Goal: Task Accomplishment & Management: Complete application form

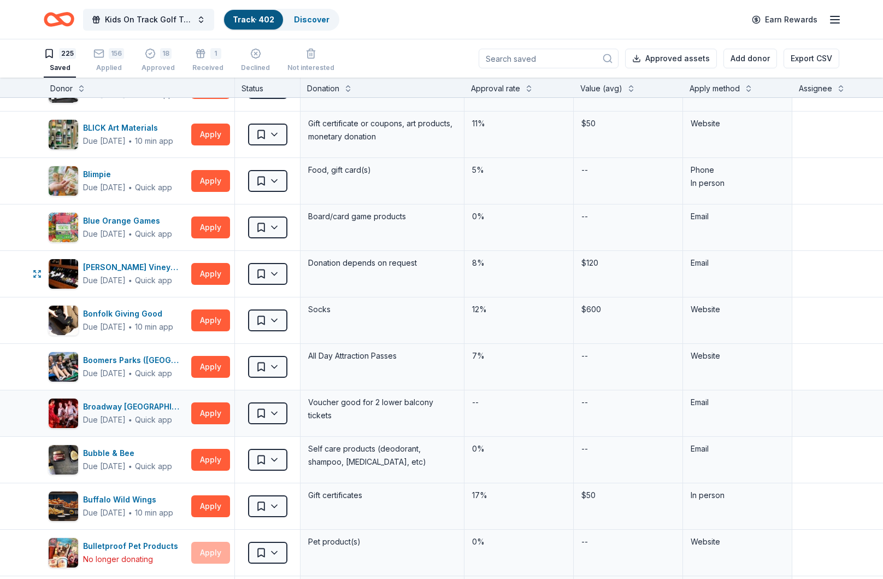
scroll to position [626, 0]
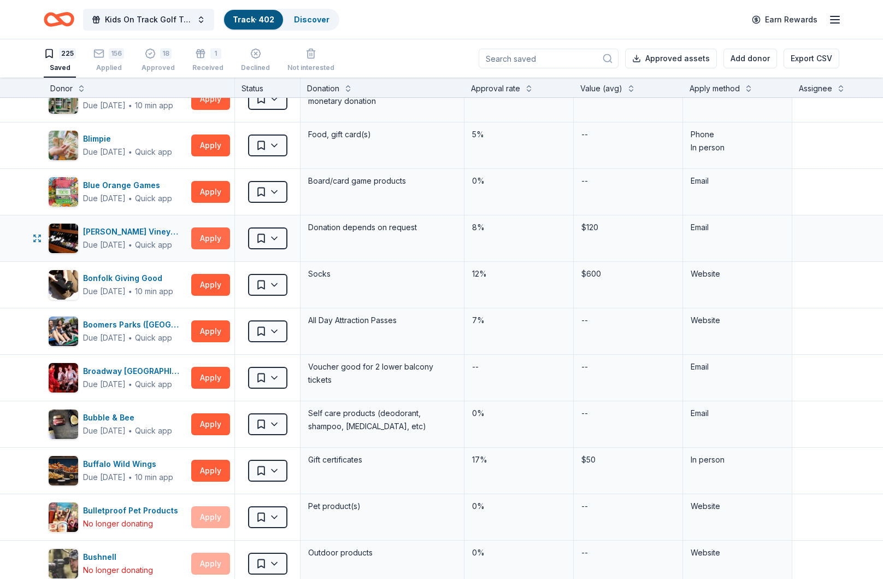
click at [207, 238] on button "Apply" at bounding box center [210, 238] width 39 height 22
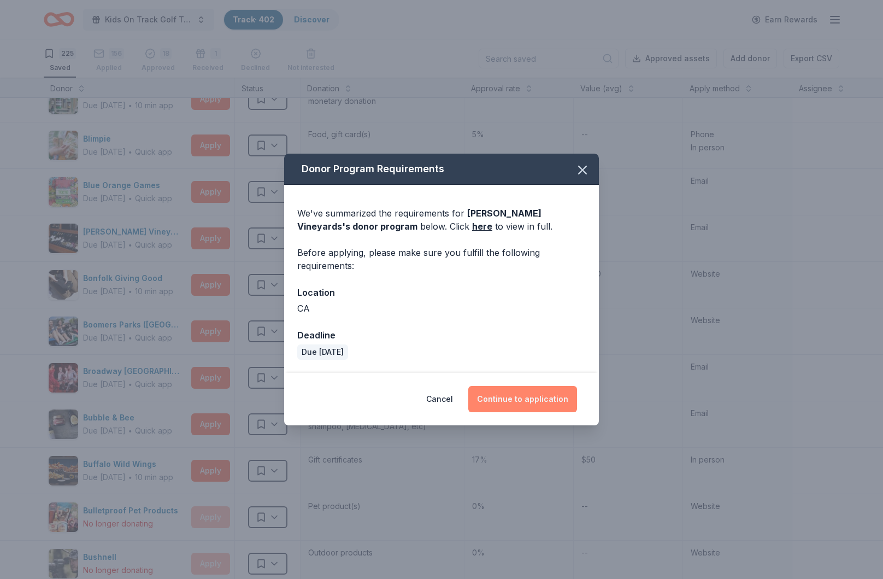
click at [538, 398] on button "Continue to application" at bounding box center [522, 399] width 109 height 26
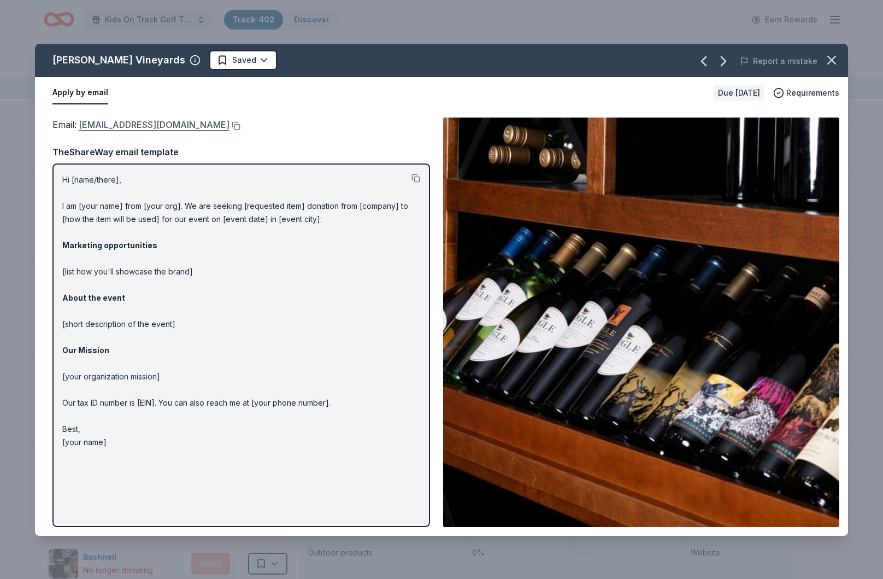
click at [171, 125] on link "[EMAIL_ADDRESS][DOMAIN_NAME]" at bounding box center [154, 124] width 151 height 14
click at [829, 65] on icon "button" at bounding box center [831, 59] width 15 height 15
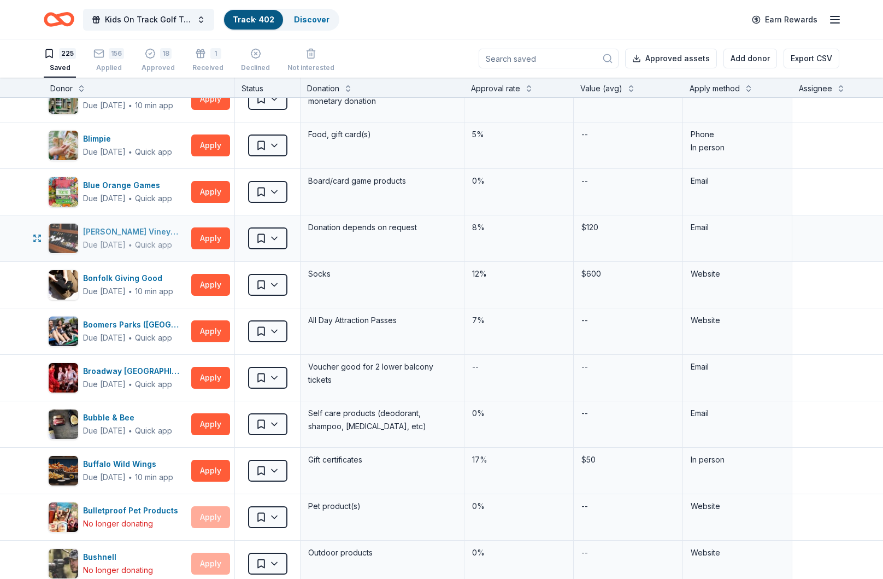
click at [117, 232] on div "[PERSON_NAME] Vineyards" at bounding box center [135, 231] width 104 height 13
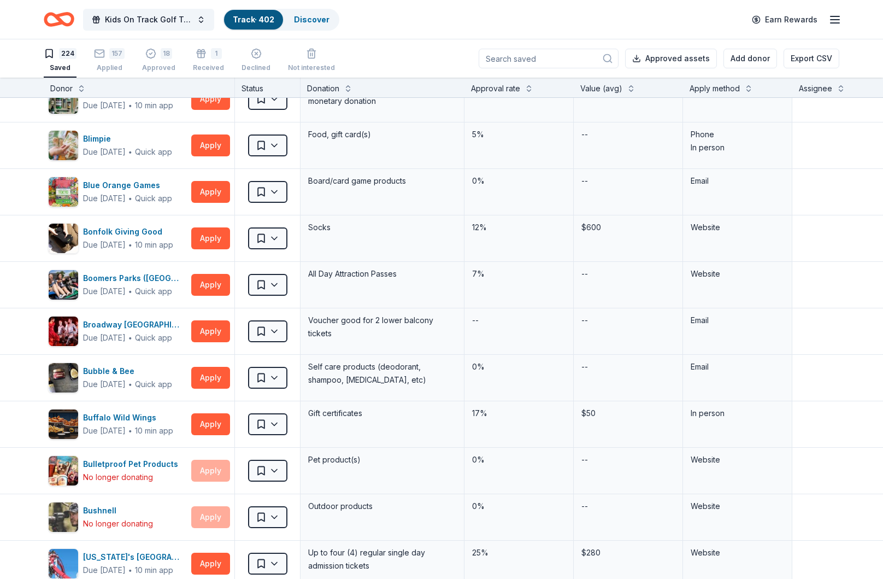
click at [567, 60] on input at bounding box center [549, 59] width 140 height 20
type input "Brio"
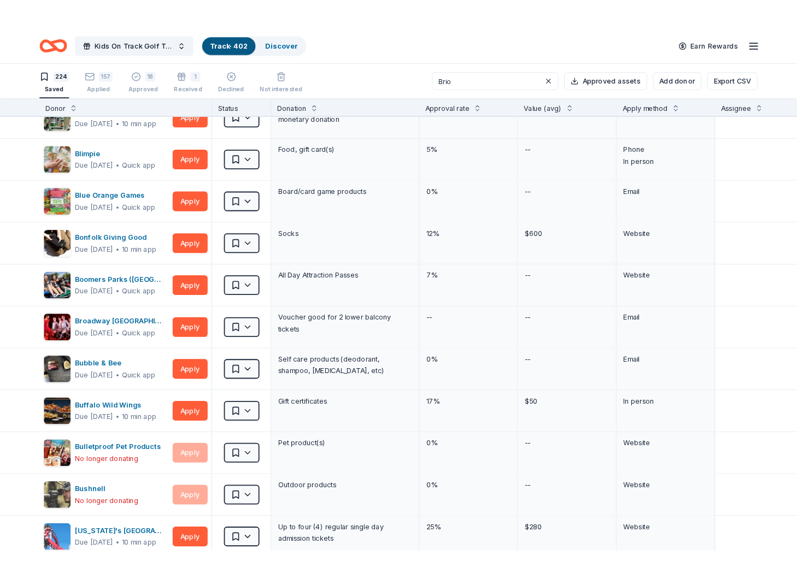
scroll to position [0, 0]
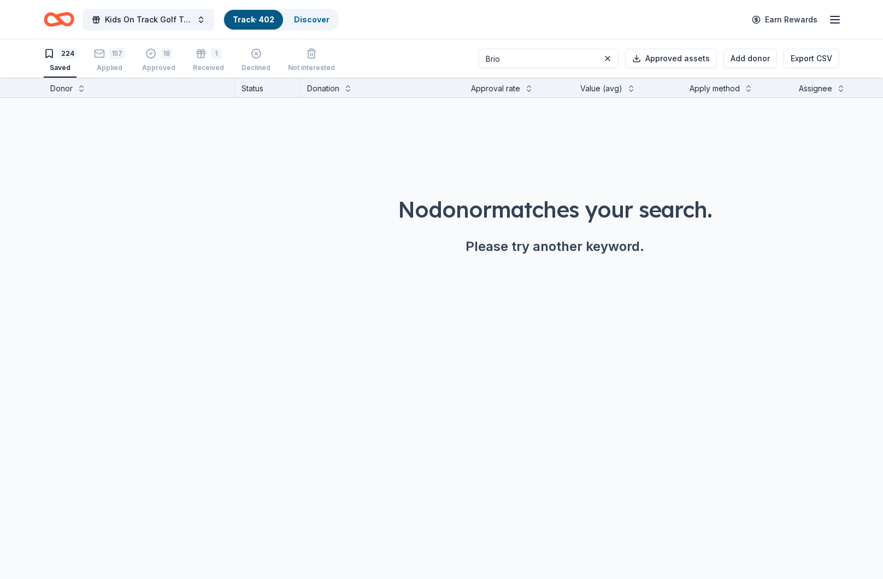
drag, startPoint x: 549, startPoint y: 63, endPoint x: 539, endPoint y: 60, distance: 10.4
click at [549, 63] on input "Brio" at bounding box center [549, 59] width 140 height 20
drag, startPoint x: 543, startPoint y: 58, endPoint x: 507, endPoint y: 58, distance: 36.1
click at [507, 58] on div "224 Saved 157 Applied 18 Approved 1 Received Declined Not interested Brio Appro…" at bounding box center [442, 58] width 796 height 38
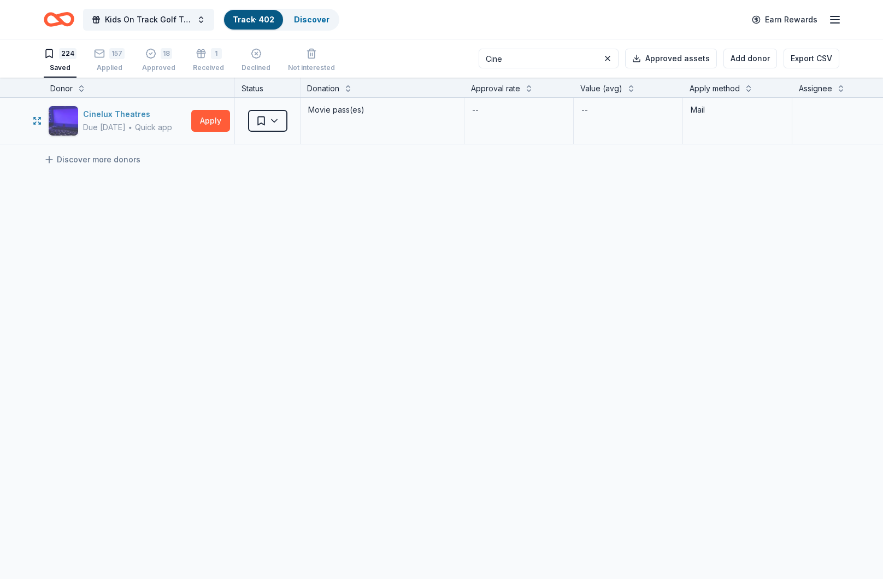
type input "Cine"
click at [140, 109] on div "Cinelux Theatres" at bounding box center [127, 114] width 89 height 13
click at [249, 22] on link "Track · 402" at bounding box center [254, 19] width 42 height 9
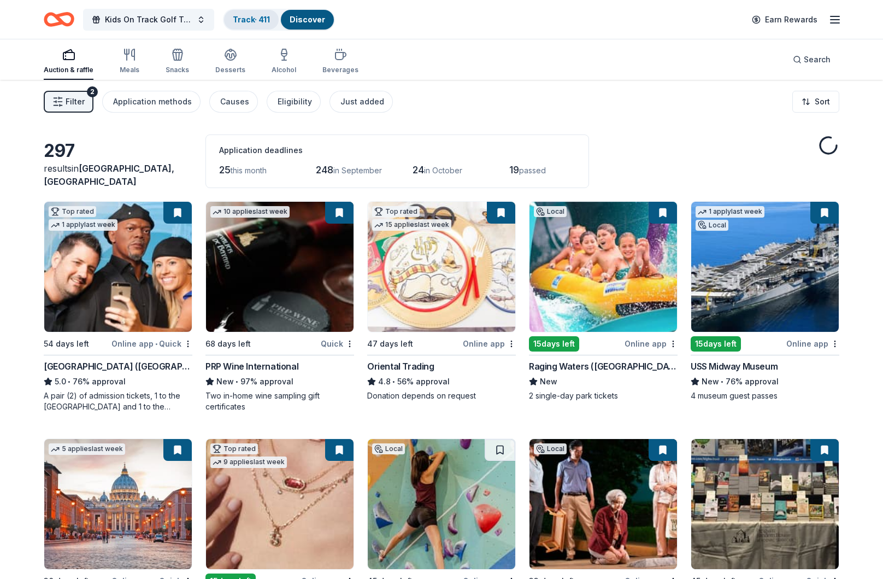
click at [253, 14] on div "Track · 411" at bounding box center [251, 20] width 55 height 20
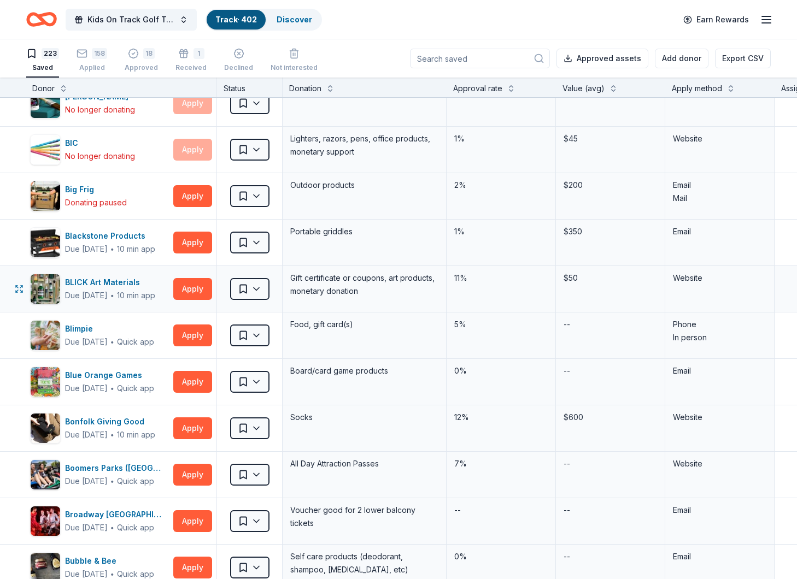
scroll to position [435, 1]
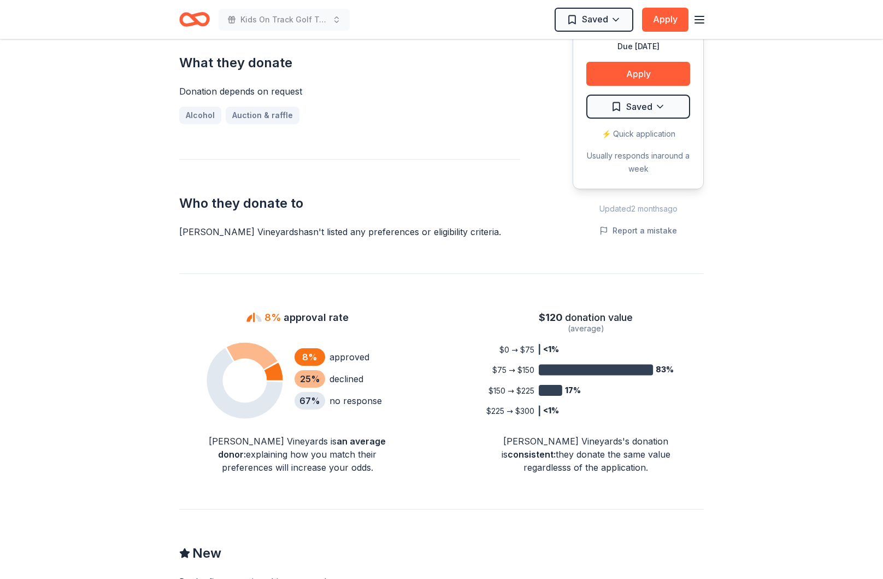
scroll to position [532, 0]
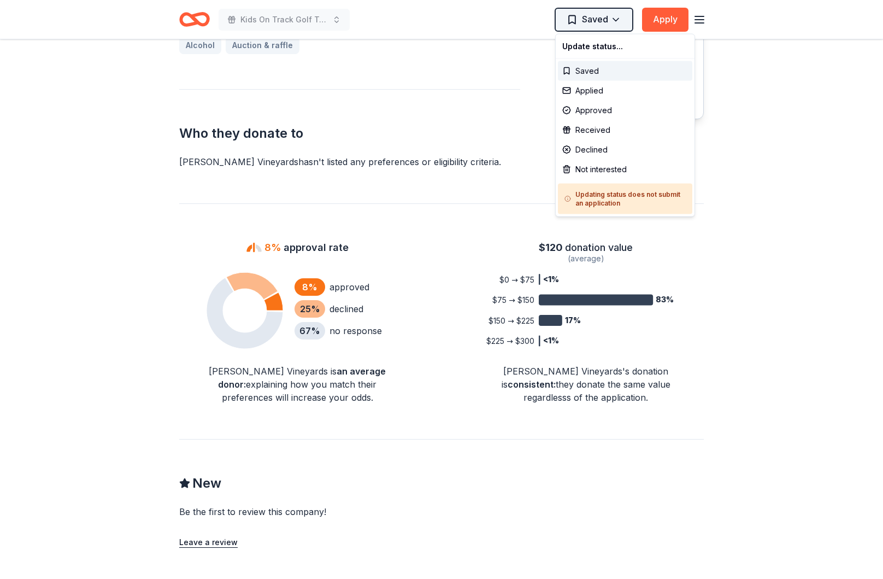
click at [586, 91] on div "Applied" at bounding box center [625, 91] width 134 height 20
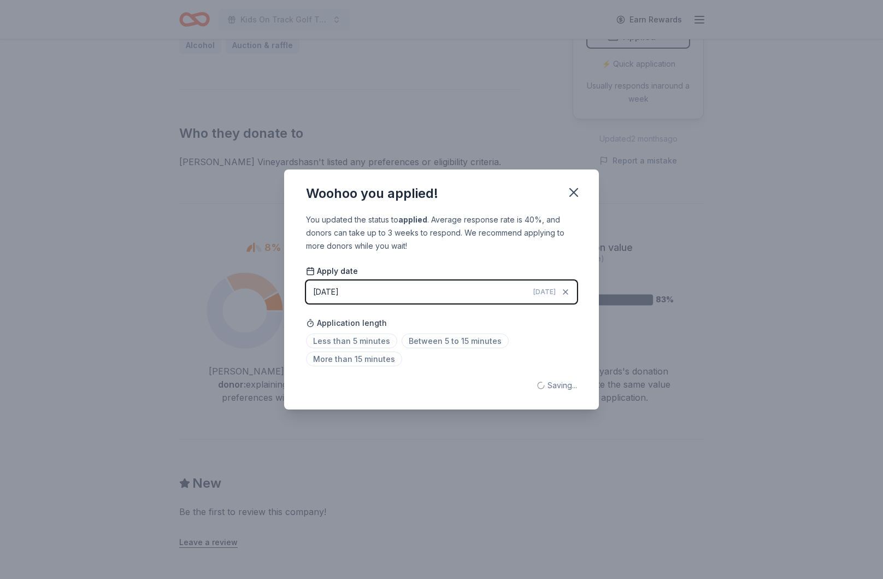
scroll to position [0, 0]
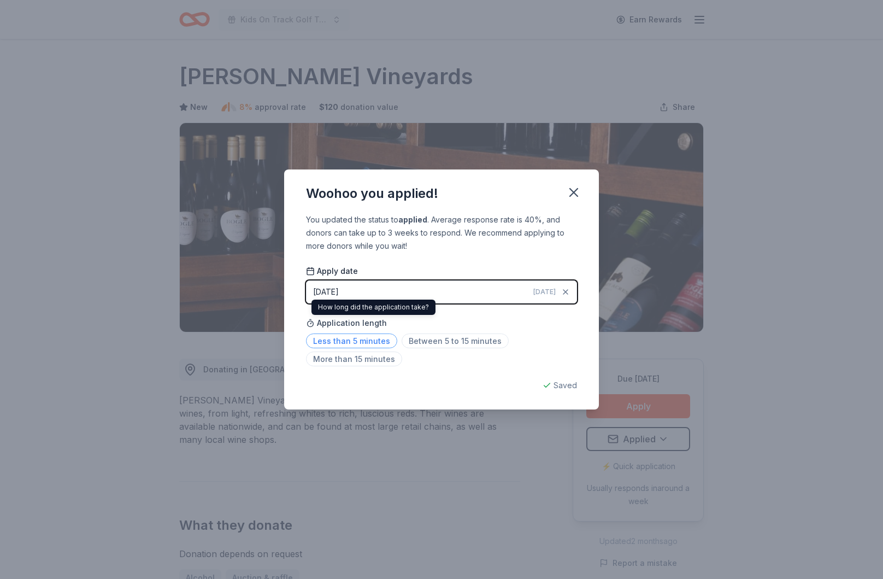
click at [365, 337] on span "Less than 5 minutes" at bounding box center [351, 340] width 91 height 15
drag, startPoint x: 579, startPoint y: 192, endPoint x: 569, endPoint y: 180, distance: 15.6
click at [579, 192] on icon "button" at bounding box center [573, 192] width 15 height 15
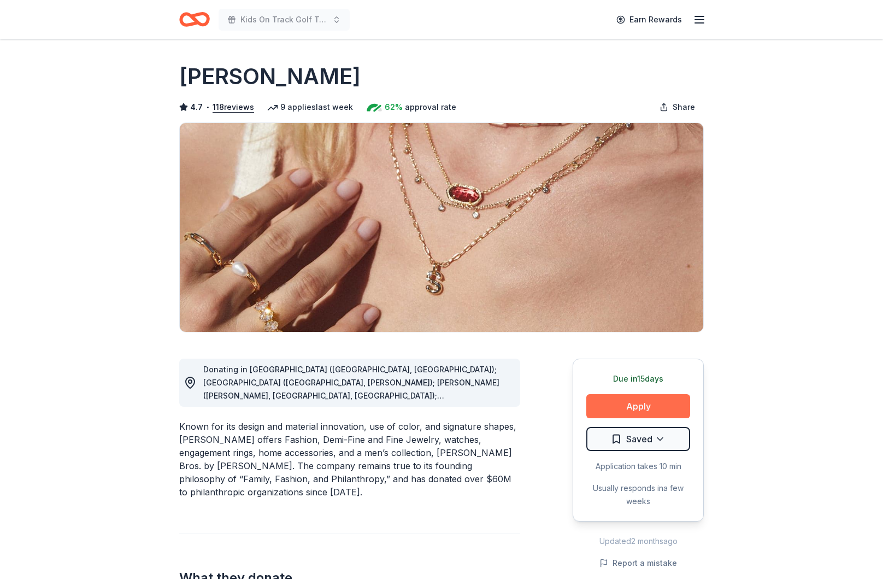
click at [646, 402] on button "Apply" at bounding box center [638, 406] width 104 height 24
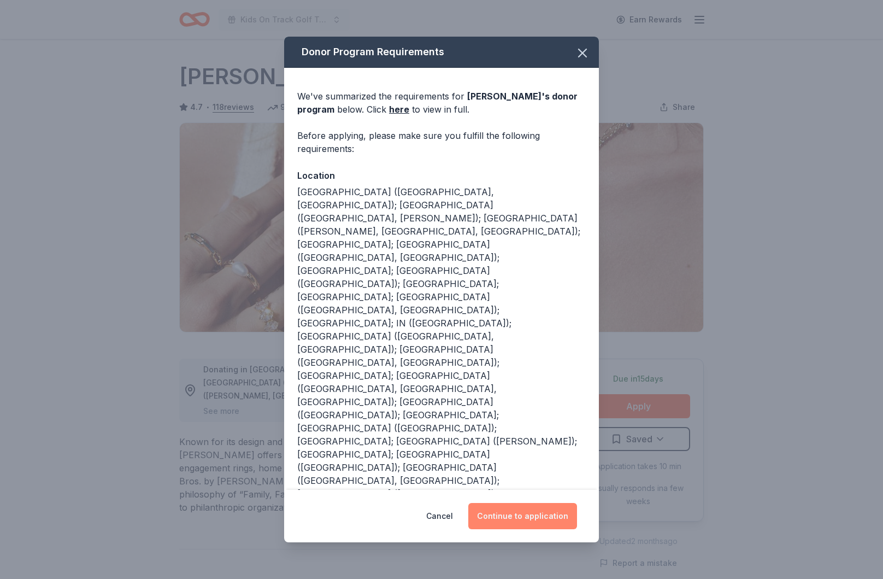
click at [530, 503] on button "Continue to application" at bounding box center [522, 516] width 109 height 26
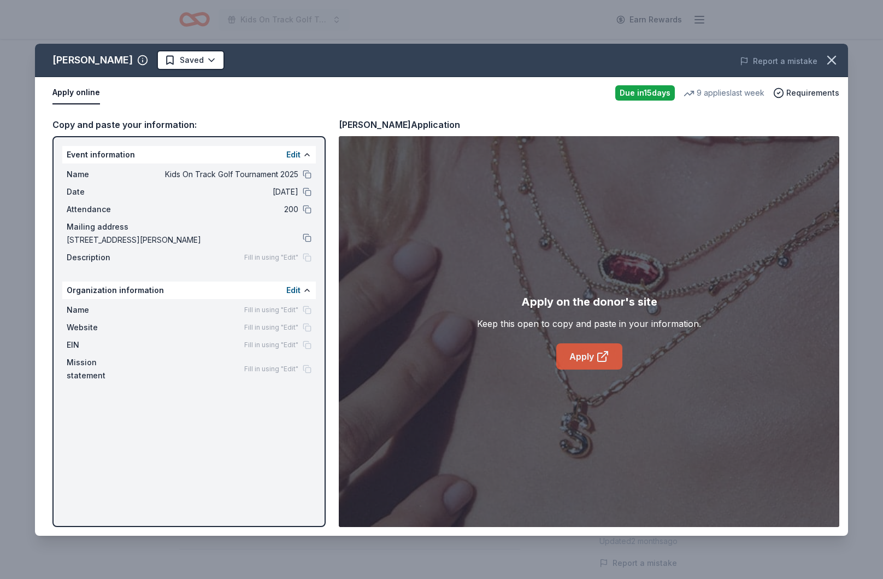
click at [591, 360] on link "Apply" at bounding box center [589, 356] width 66 height 26
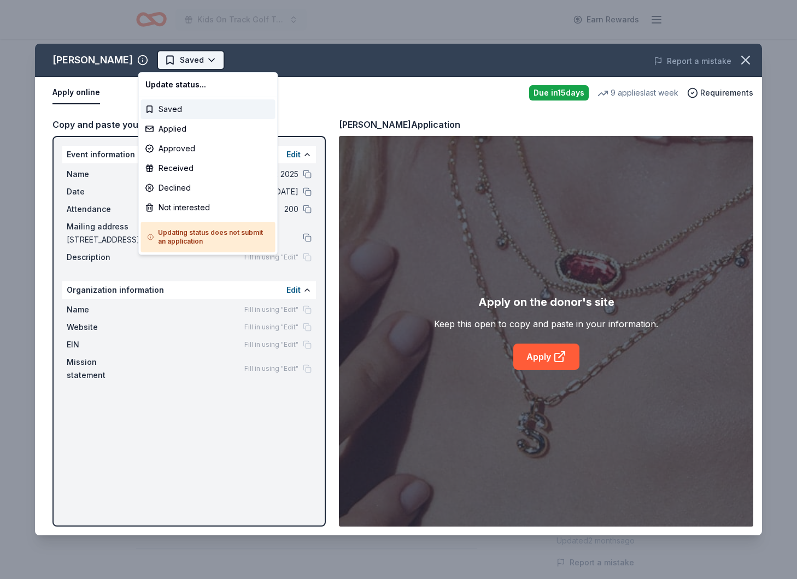
click at [203, 60] on html "Kids On Track Golf Tournament 2025 Earn Rewards Due in 15 days Share Kendra Sco…" at bounding box center [398, 289] width 797 height 579
click at [180, 128] on div "Applied" at bounding box center [208, 129] width 134 height 20
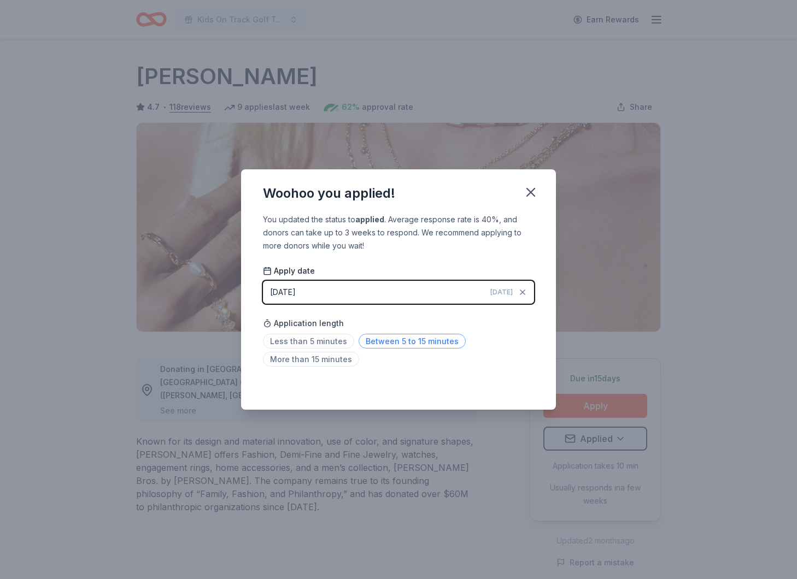
click at [384, 340] on span "Between 5 to 15 minutes" at bounding box center [411, 341] width 107 height 15
click at [532, 193] on icon "button" at bounding box center [531, 193] width 8 height 8
